Goal: Task Accomplishment & Management: Complete application form

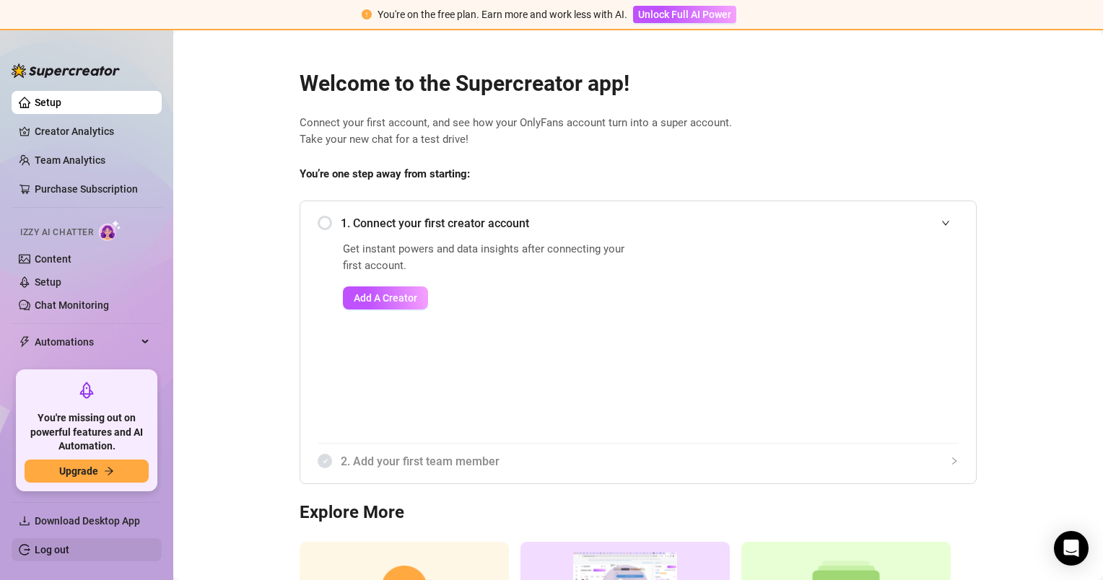
click at [45, 553] on link "Log out" at bounding box center [52, 550] width 35 height 12
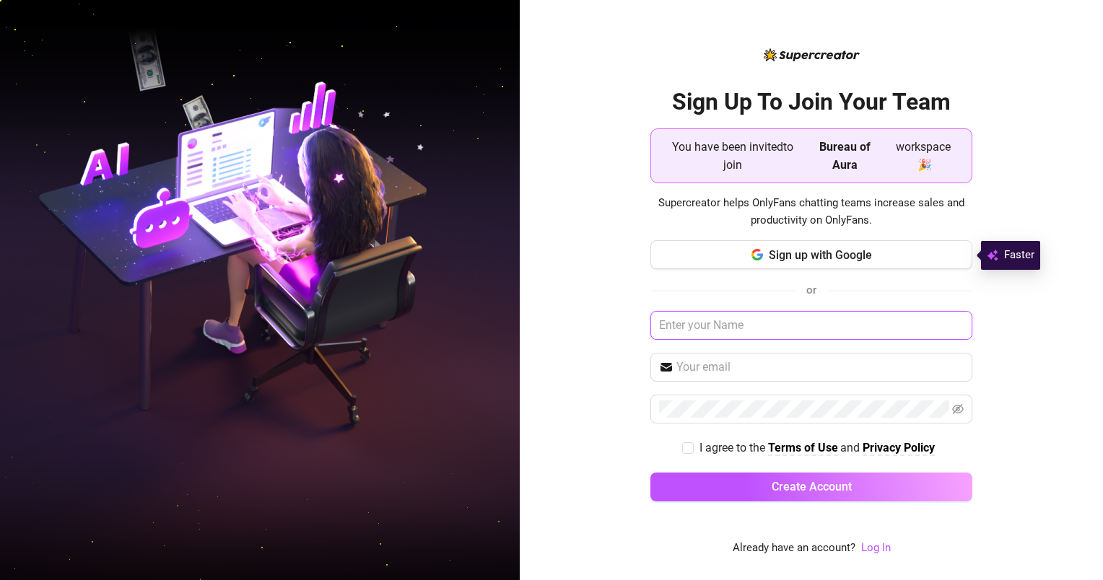
click at [748, 325] on input "text" at bounding box center [811, 325] width 322 height 29
type input "[PERSON_NAME]"
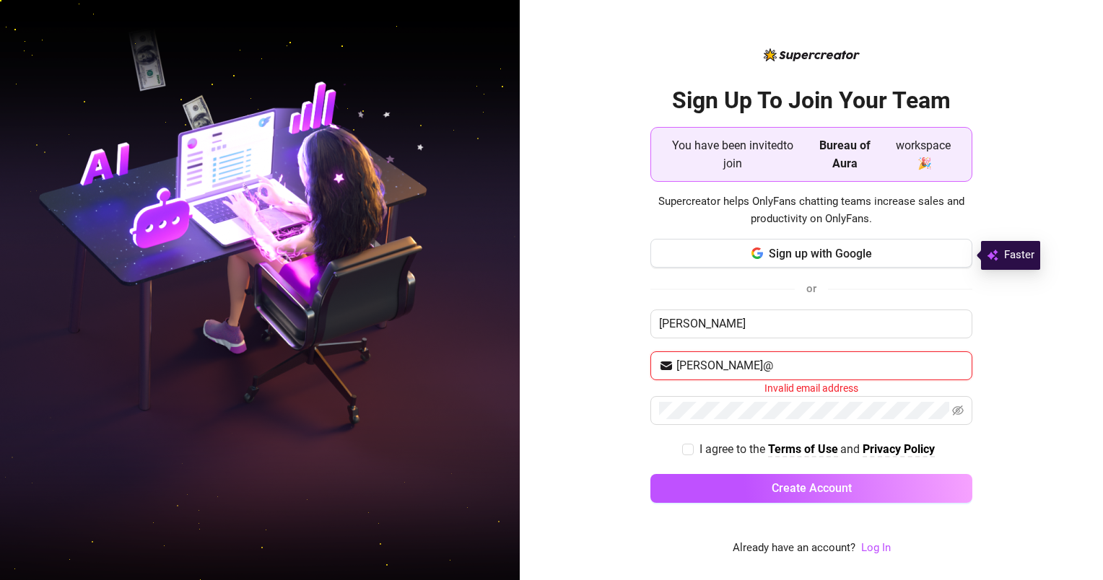
type input "[PERSON_NAME][EMAIL_ADDRESS][DOMAIN_NAME]"
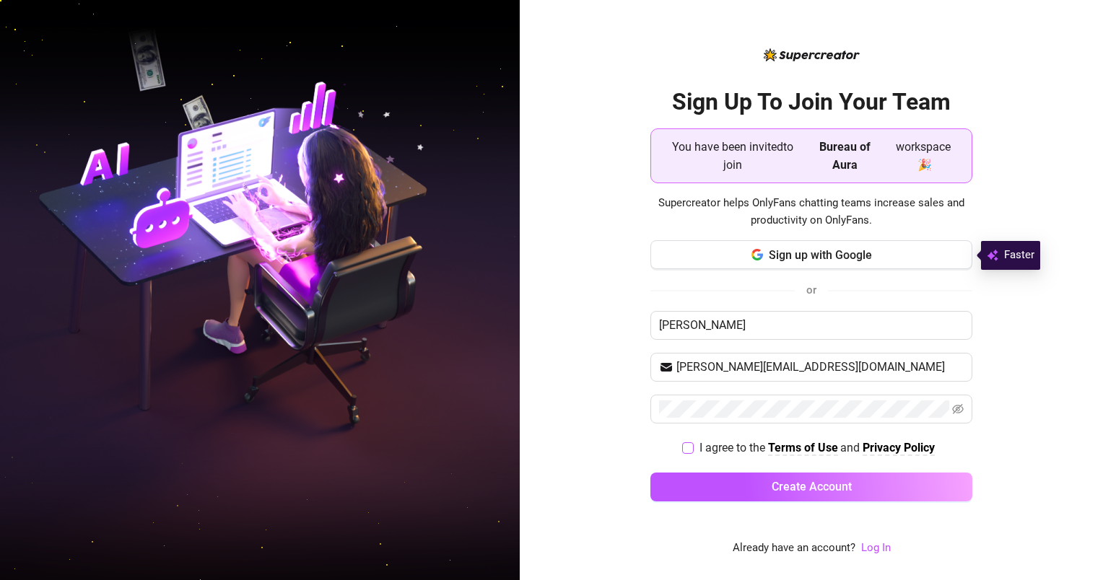
click at [691, 450] on input "I agree to the Terms of Use and Privacy Policy" at bounding box center [687, 447] width 10 height 10
checkbox input "true"
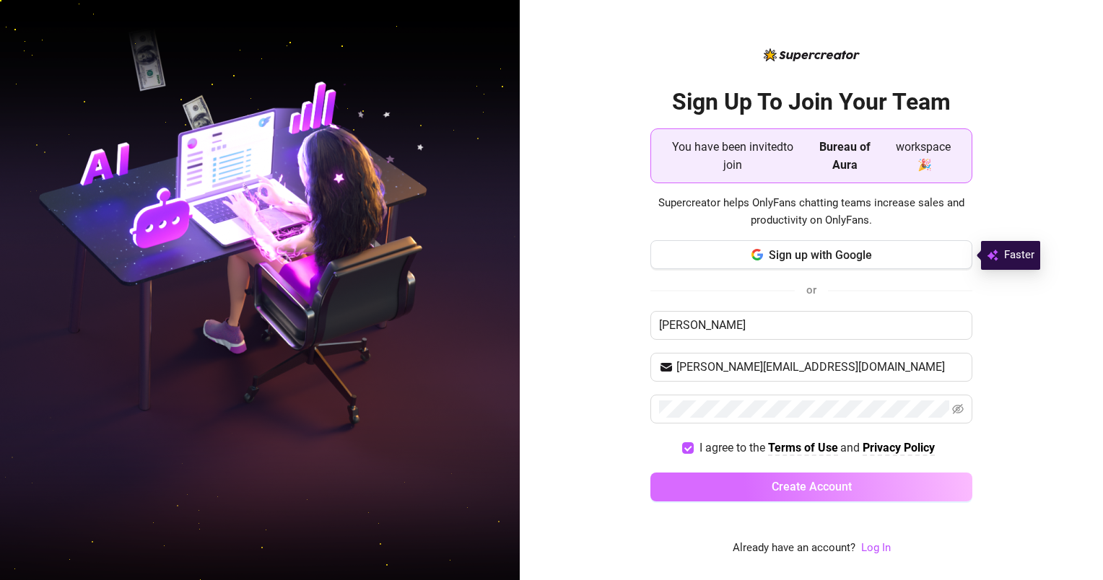
click at [789, 494] on button "Create Account" at bounding box center [811, 487] width 322 height 29
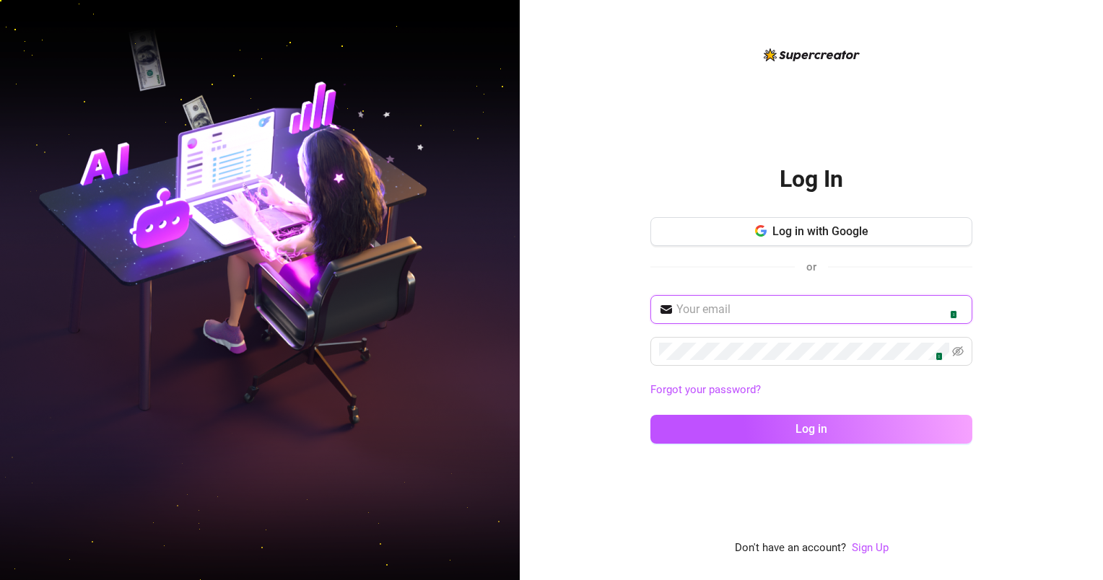
click at [720, 315] on input "text" at bounding box center [819, 309] width 287 height 17
type input "[PERSON_NAME][EMAIL_ADDRESS][DOMAIN_NAME]"
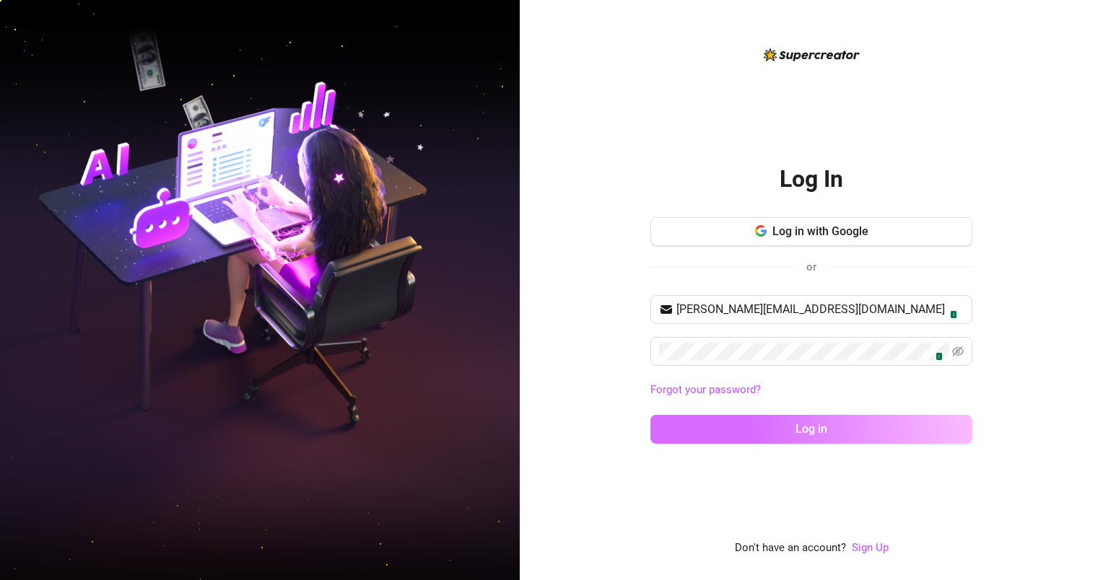
click at [765, 434] on button "Log in" at bounding box center [811, 429] width 322 height 29
